Goal: Use online tool/utility: Utilize a website feature to perform a specific function

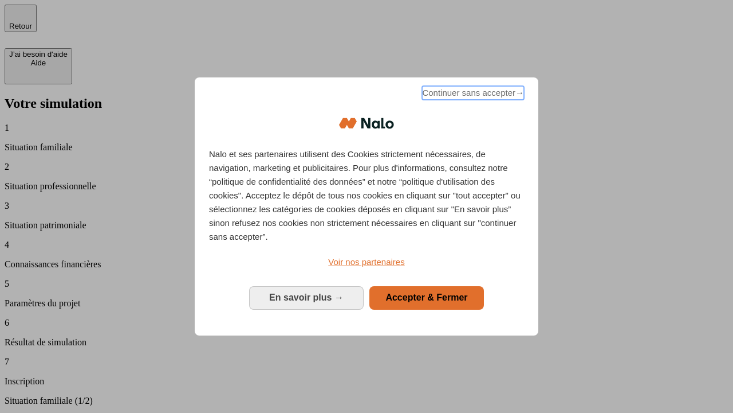
click at [472, 95] on span "Continuer sans accepter →" at bounding box center [473, 93] width 102 height 14
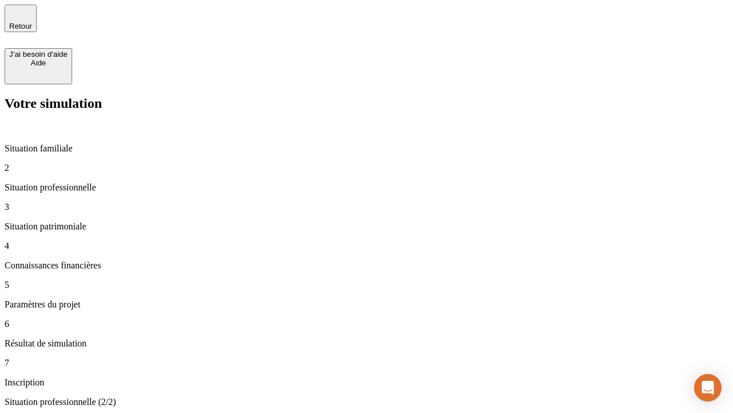
type input "30 000"
type input "40 000"
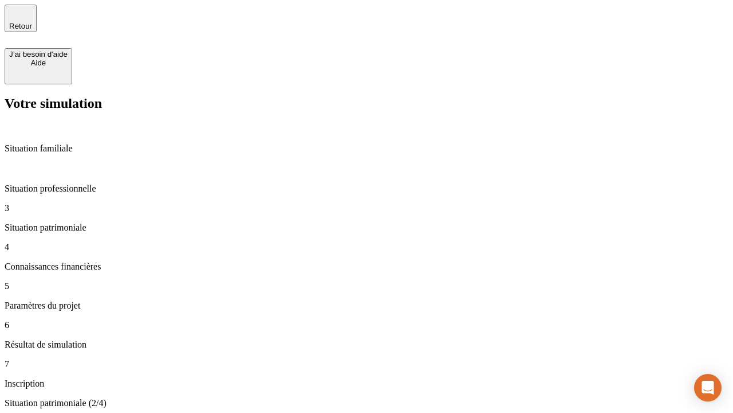
type input "1 100"
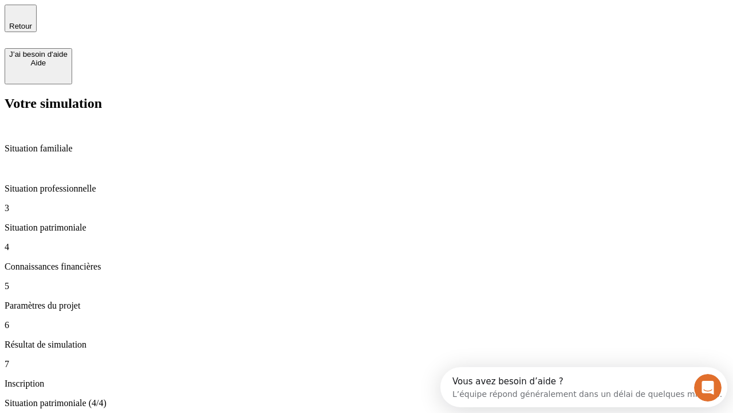
type input "20"
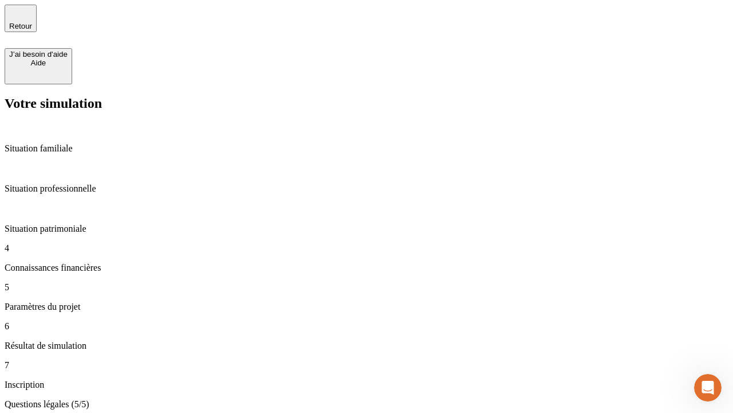
type input "40"
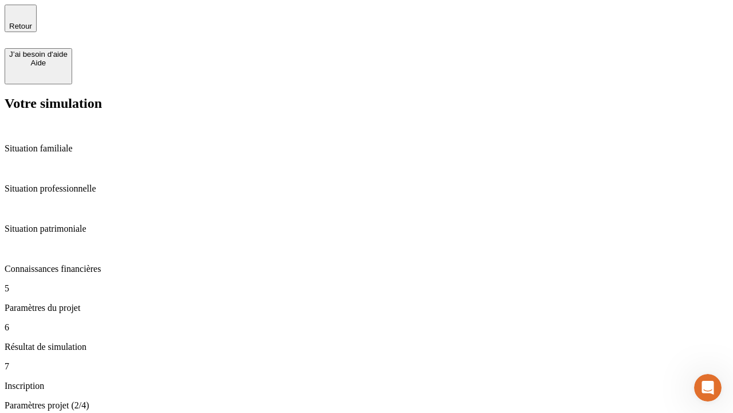
type input "50 000"
type input "640"
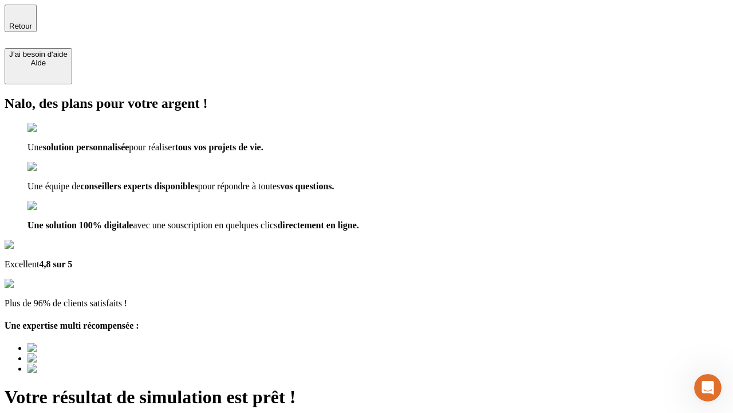
type input "[EMAIL_ADDRESS][DOMAIN_NAME]"
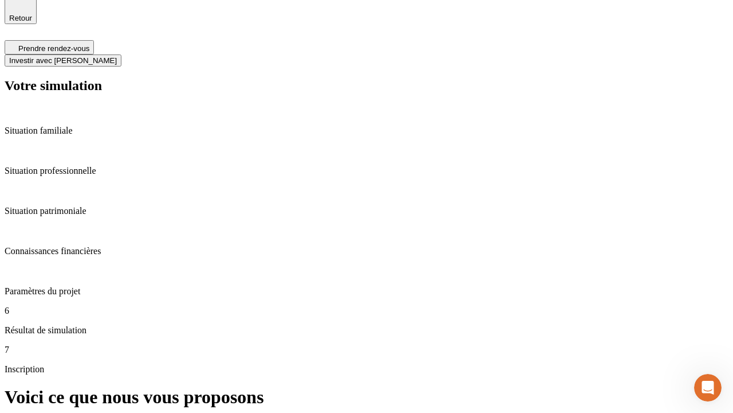
click at [117, 56] on span "Investir avec [PERSON_NAME]" at bounding box center [63, 60] width 108 height 9
